Goal: Information Seeking & Learning: Learn about a topic

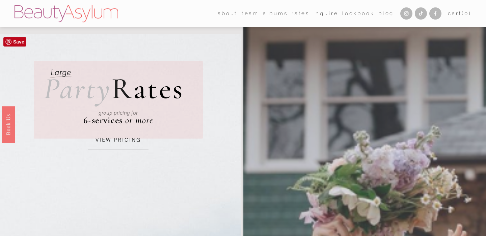
click at [113, 138] on link "VIEW PRICING" at bounding box center [118, 140] width 61 height 18
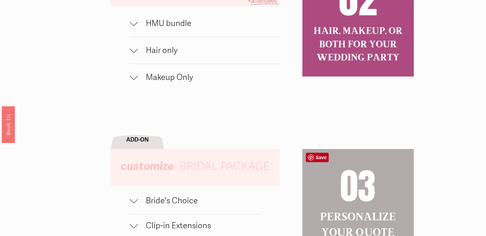
scroll to position [490, 0]
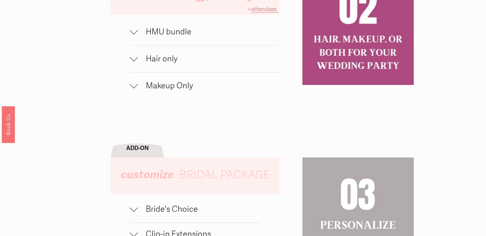
click at [172, 30] on span "HMU bundle" at bounding box center [209, 32] width 142 height 10
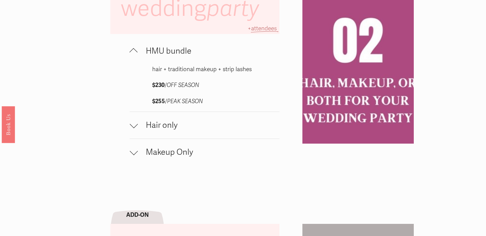
scroll to position [474, 0]
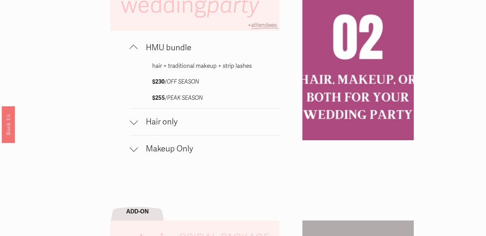
click at [173, 121] on span "Hair only" at bounding box center [209, 122] width 142 height 10
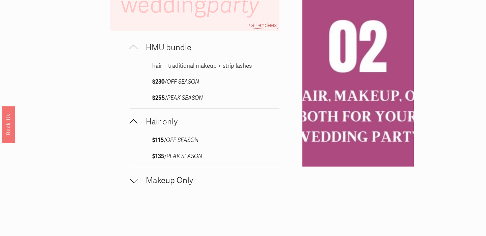
click at [173, 121] on span "Hair only" at bounding box center [209, 122] width 142 height 10
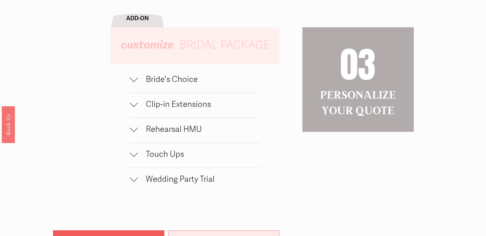
scroll to position [672, 0]
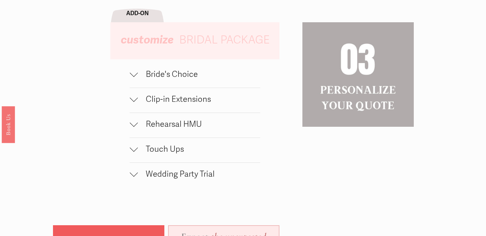
click at [168, 69] on button "Bride's Choice" at bounding box center [195, 75] width 131 height 25
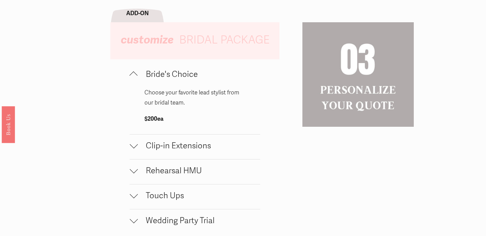
click at [169, 73] on span "Bride's Choice" at bounding box center [199, 75] width 123 height 10
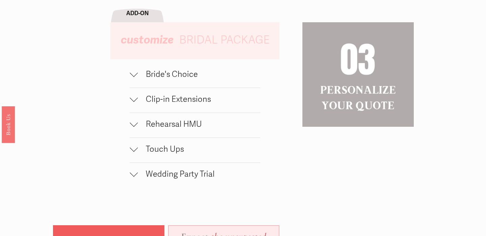
click at [164, 78] on span "Bride's Choice" at bounding box center [199, 75] width 123 height 10
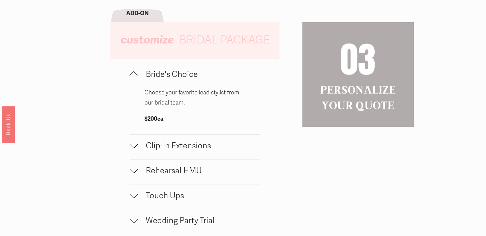
click at [165, 78] on span "Bride's Choice" at bounding box center [199, 75] width 123 height 10
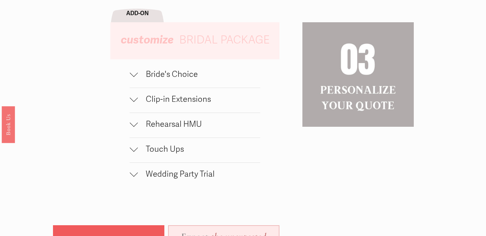
click at [166, 100] on span "Clip-in Extensions" at bounding box center [199, 100] width 123 height 10
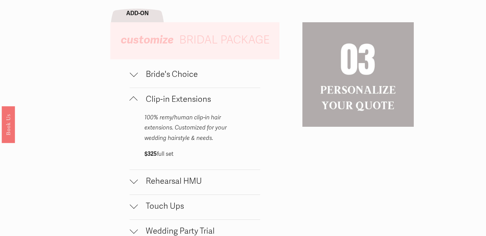
click at [168, 100] on span "Clip-in Extensions" at bounding box center [199, 100] width 123 height 10
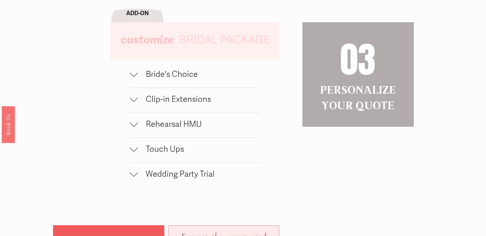
click at [169, 124] on span "Rehearsal HMU" at bounding box center [199, 125] width 123 height 10
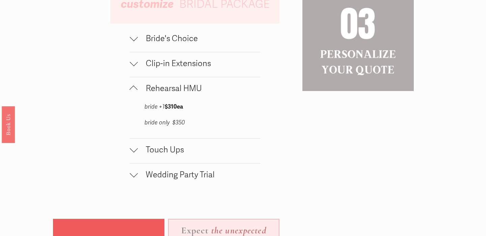
scroll to position [712, 0]
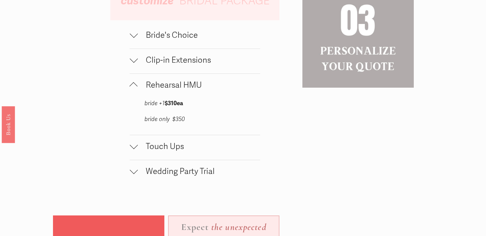
click at [168, 88] on span "Rehearsal HMU" at bounding box center [199, 85] width 123 height 10
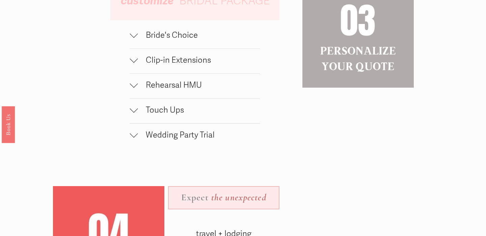
click at [168, 108] on span "Touch Ups" at bounding box center [199, 110] width 123 height 10
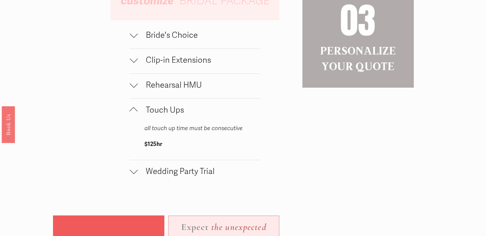
click at [168, 108] on span "Touch Ups" at bounding box center [199, 110] width 123 height 10
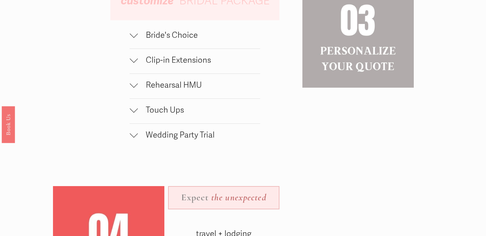
click at [166, 136] on span "Wedding Party Trial" at bounding box center [199, 135] width 123 height 10
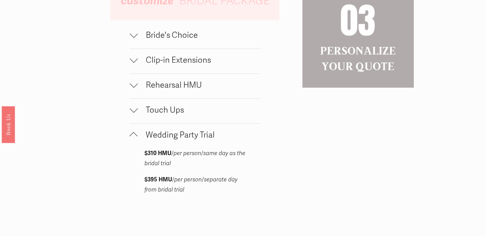
click at [166, 136] on span "Wedding Party Trial" at bounding box center [199, 135] width 123 height 10
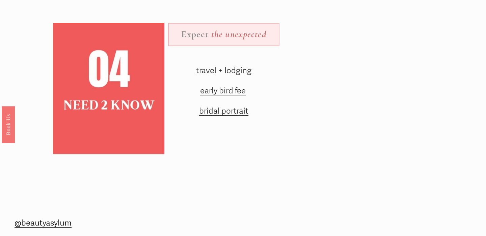
scroll to position [872, 0]
